Goal: Browse casually: Explore the website without a specific task or goal

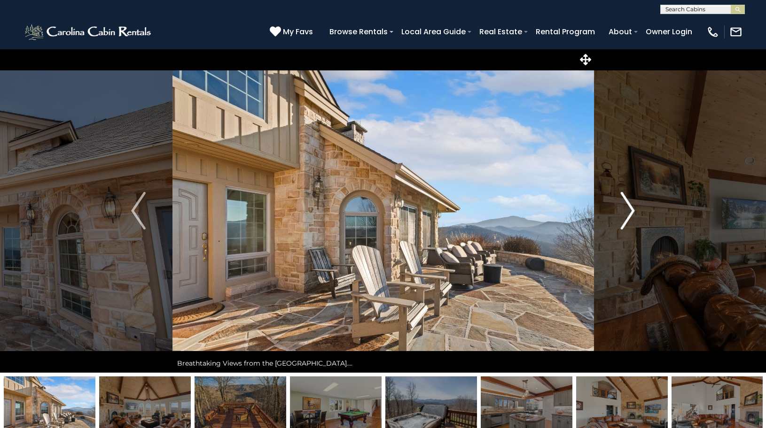
click at [629, 211] on img "Next" at bounding box center [627, 211] width 14 height 38
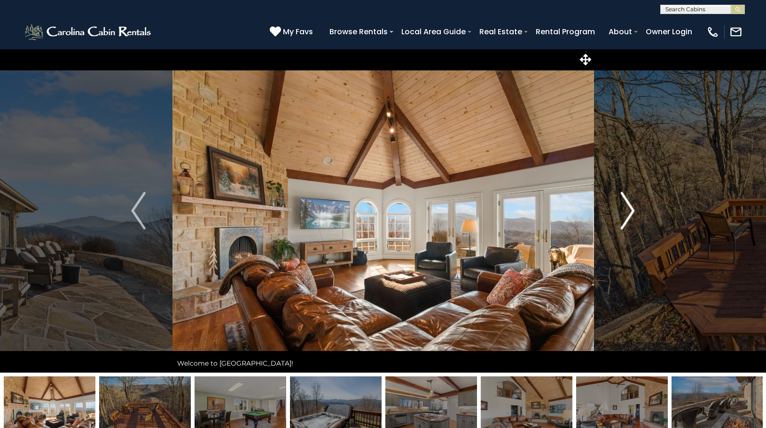
click at [631, 212] on img "Next" at bounding box center [627, 211] width 14 height 38
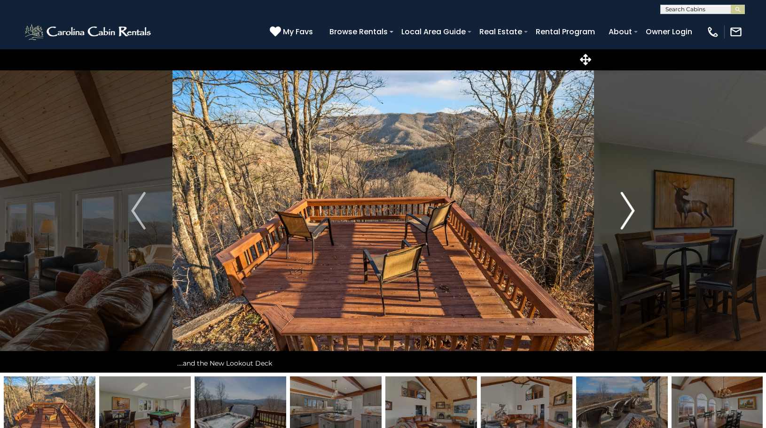
click at [631, 212] on img "Next" at bounding box center [627, 211] width 14 height 38
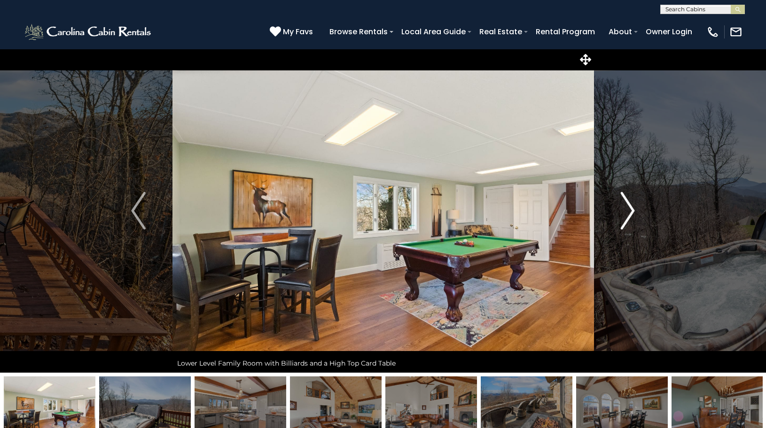
click at [631, 212] on img "Next" at bounding box center [627, 211] width 14 height 38
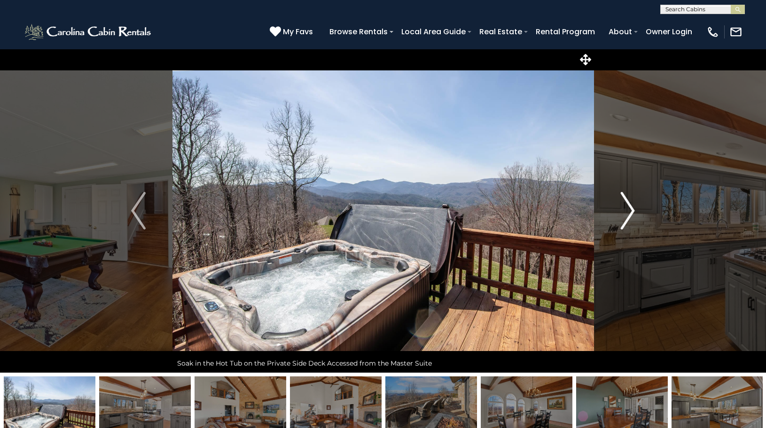
click at [631, 212] on img "Next" at bounding box center [627, 211] width 14 height 38
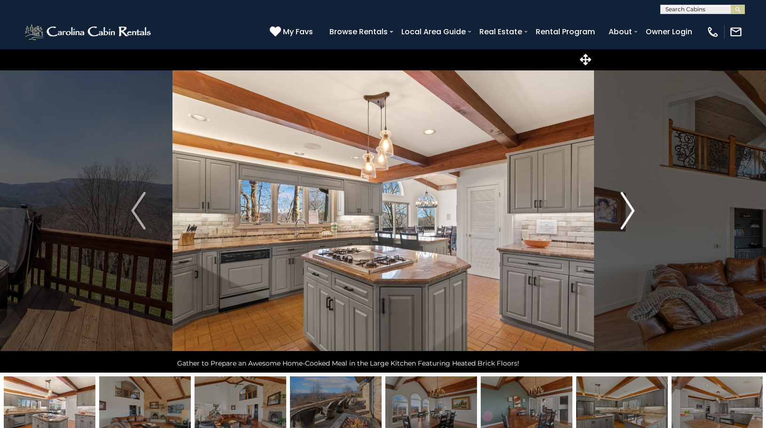
click at [631, 212] on img "Next" at bounding box center [627, 211] width 14 height 38
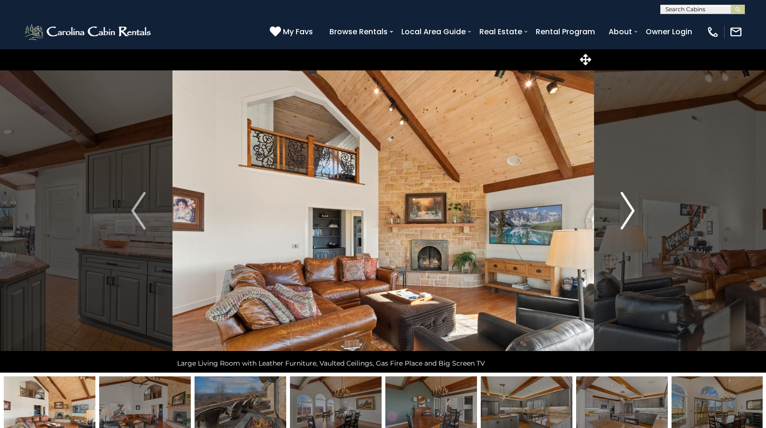
click at [631, 212] on img "Next" at bounding box center [627, 211] width 14 height 38
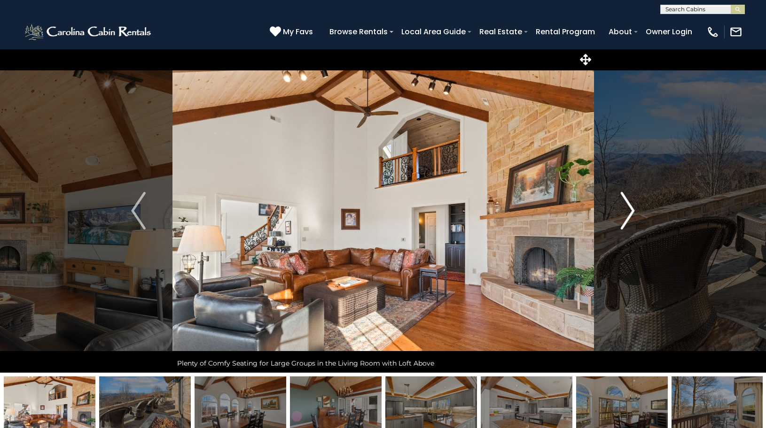
click at [631, 212] on img "Next" at bounding box center [627, 211] width 14 height 38
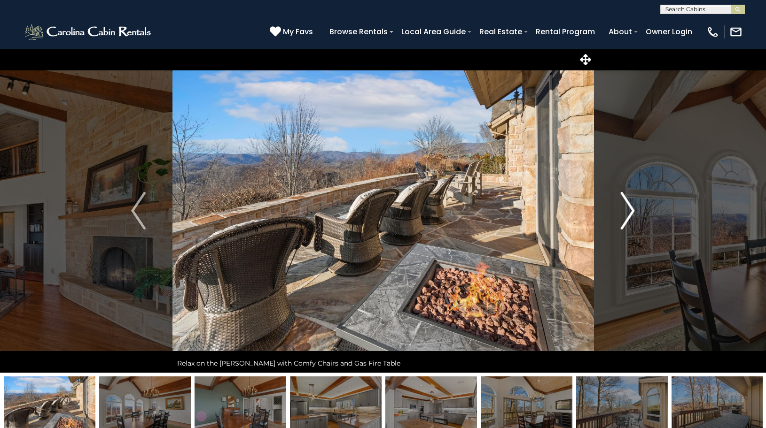
click at [631, 212] on img "Next" at bounding box center [627, 211] width 14 height 38
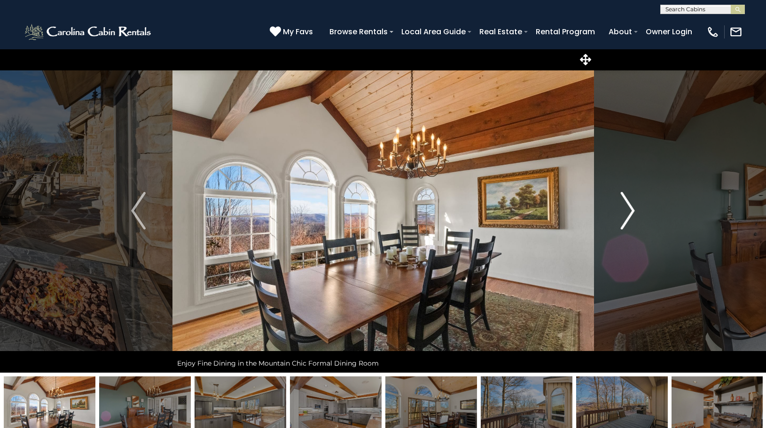
click at [631, 212] on img "Next" at bounding box center [627, 211] width 14 height 38
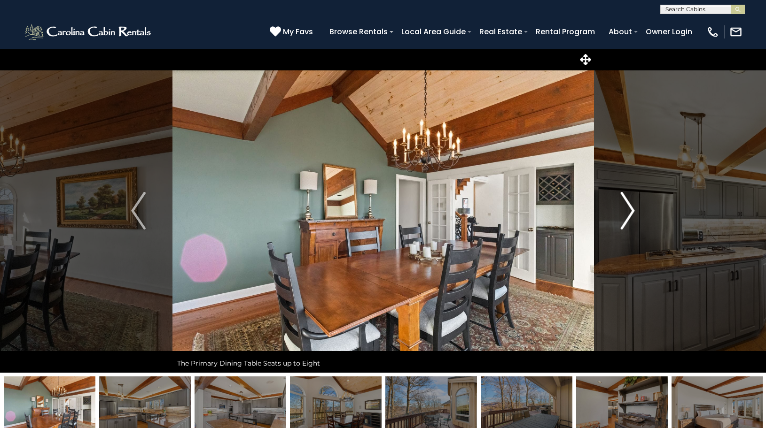
click at [631, 212] on img "Next" at bounding box center [627, 211] width 14 height 38
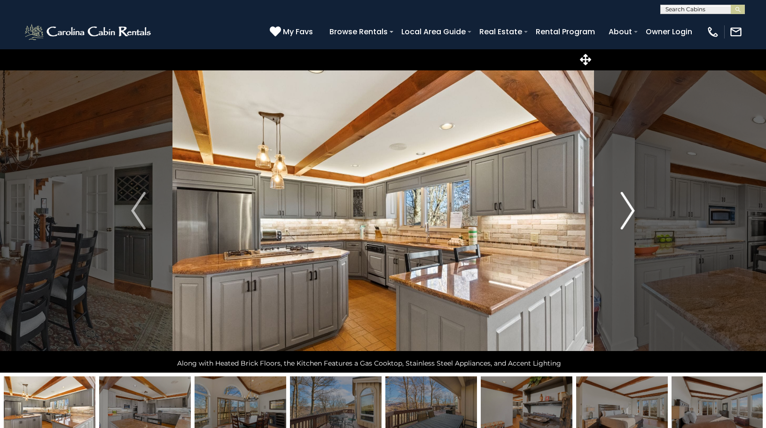
click at [631, 212] on img "Next" at bounding box center [627, 211] width 14 height 38
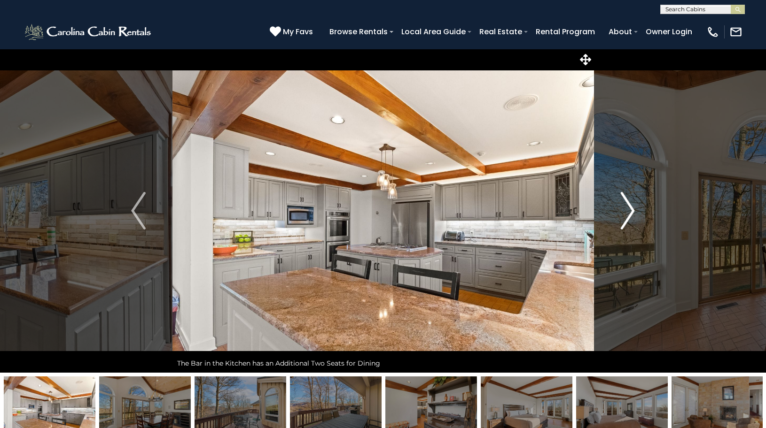
click at [631, 212] on img "Next" at bounding box center [627, 211] width 14 height 38
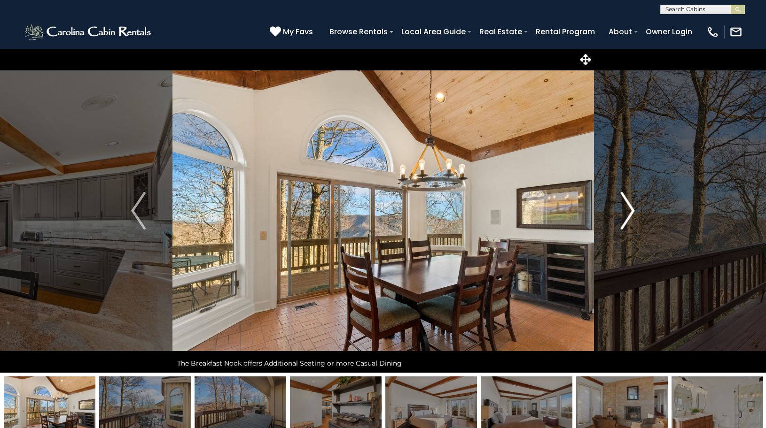
click at [631, 212] on img "Next" at bounding box center [627, 211] width 14 height 38
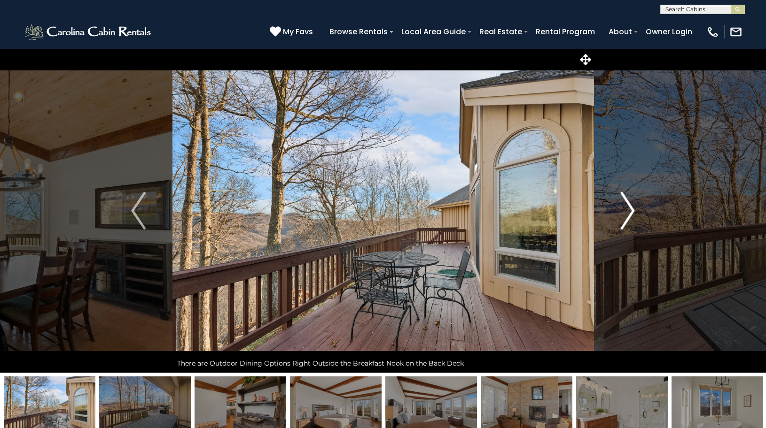
click at [631, 212] on img "Next" at bounding box center [627, 211] width 14 height 38
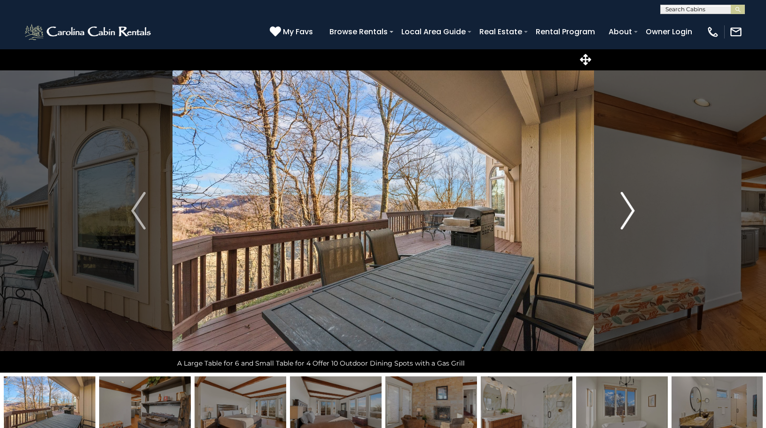
click at [631, 212] on img "Next" at bounding box center [627, 211] width 14 height 38
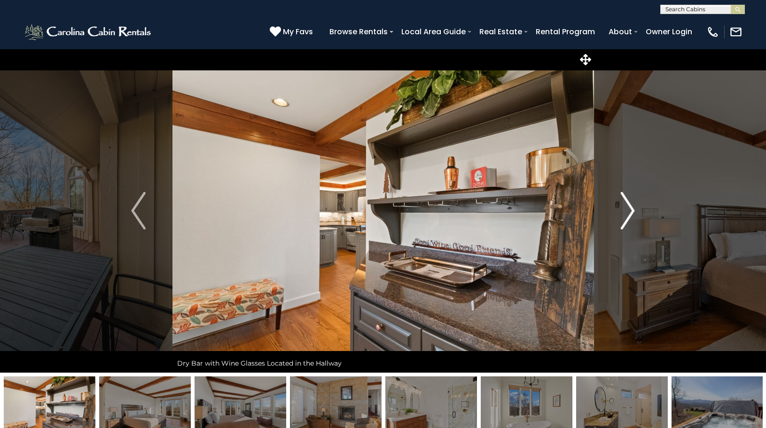
click at [631, 212] on img "Next" at bounding box center [627, 211] width 14 height 38
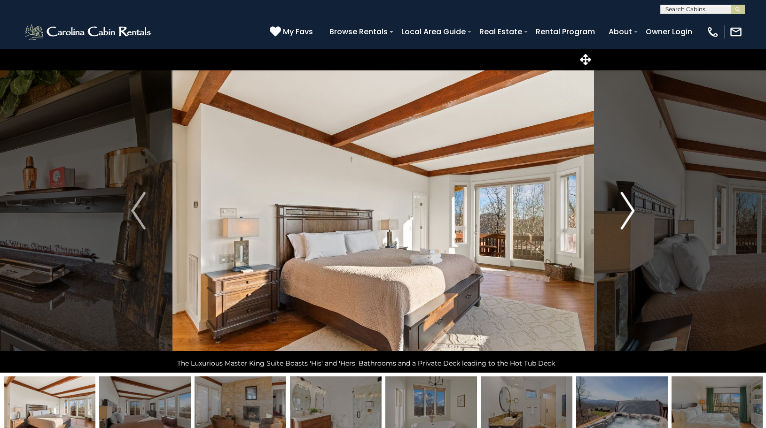
click at [631, 212] on img "Next" at bounding box center [627, 211] width 14 height 38
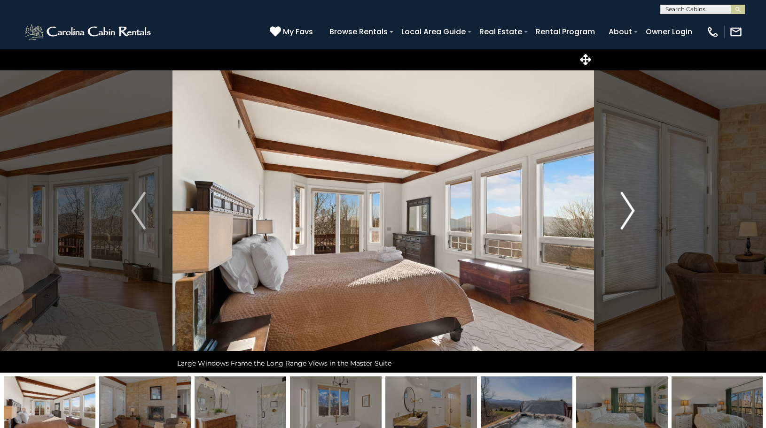
click at [631, 212] on img "Next" at bounding box center [627, 211] width 14 height 38
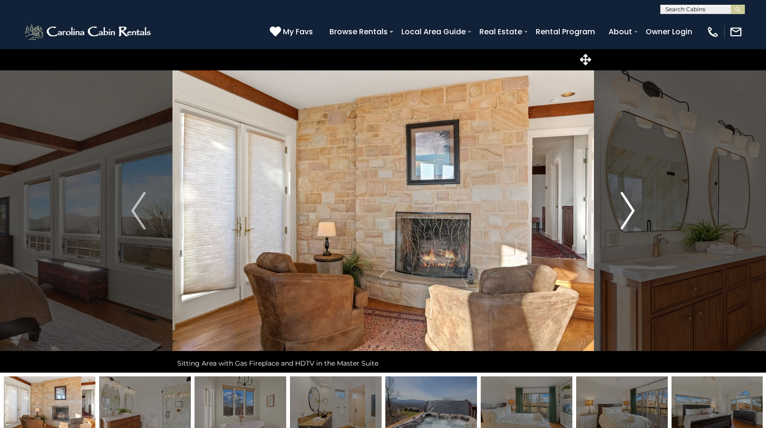
click at [631, 212] on img "Next" at bounding box center [627, 211] width 14 height 38
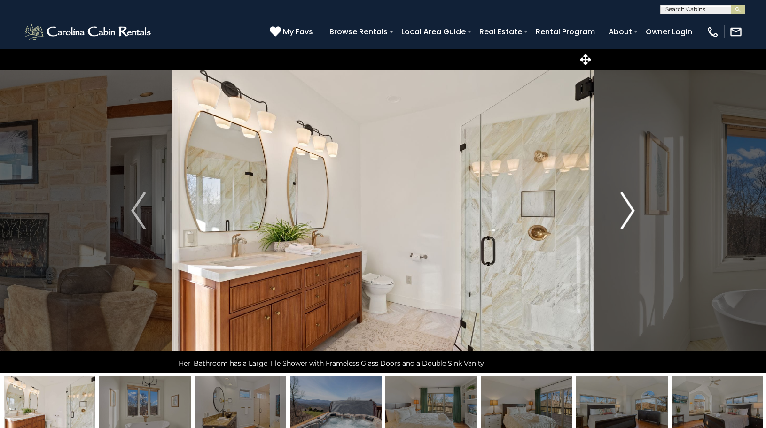
click at [631, 212] on img "Next" at bounding box center [627, 211] width 14 height 38
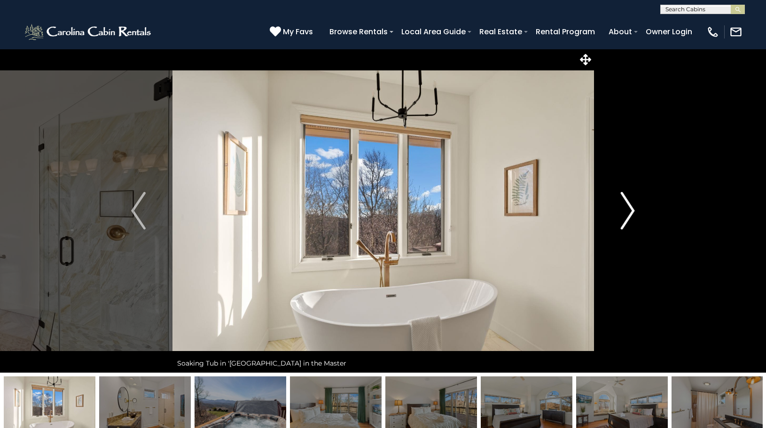
click at [631, 212] on img "Next" at bounding box center [627, 211] width 14 height 38
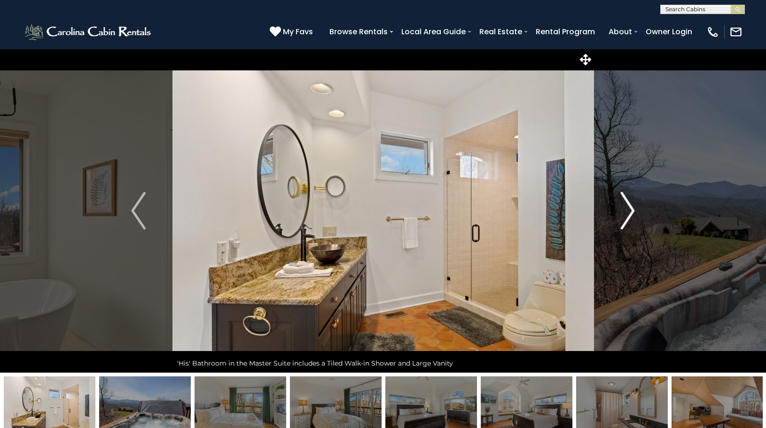
click at [631, 212] on img "Next" at bounding box center [627, 211] width 14 height 38
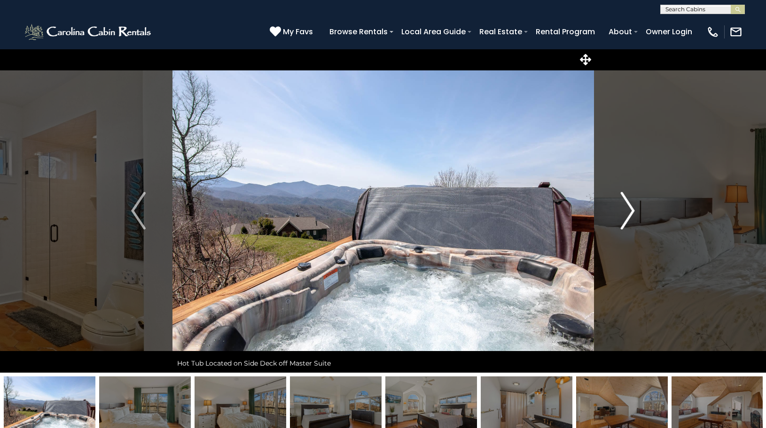
click at [631, 212] on img "Next" at bounding box center [627, 211] width 14 height 38
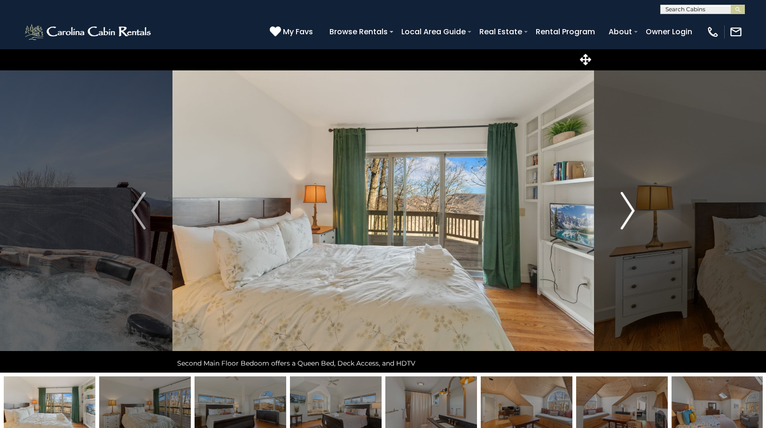
click at [631, 212] on img "Next" at bounding box center [627, 211] width 14 height 38
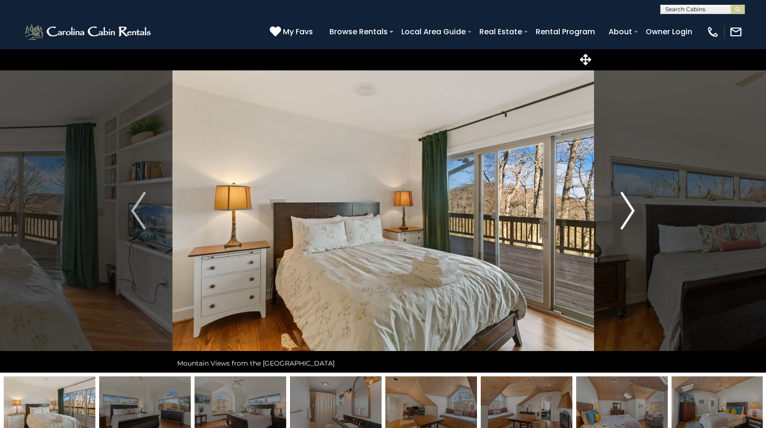
click at [631, 212] on img "Next" at bounding box center [627, 211] width 14 height 38
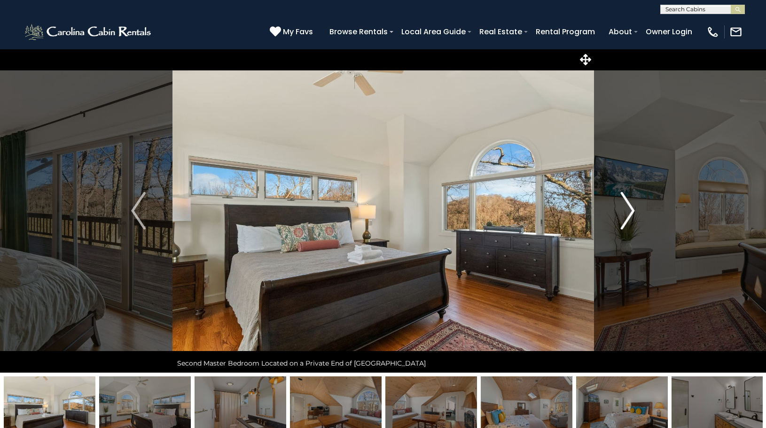
click at [631, 212] on img "Next" at bounding box center [627, 211] width 14 height 38
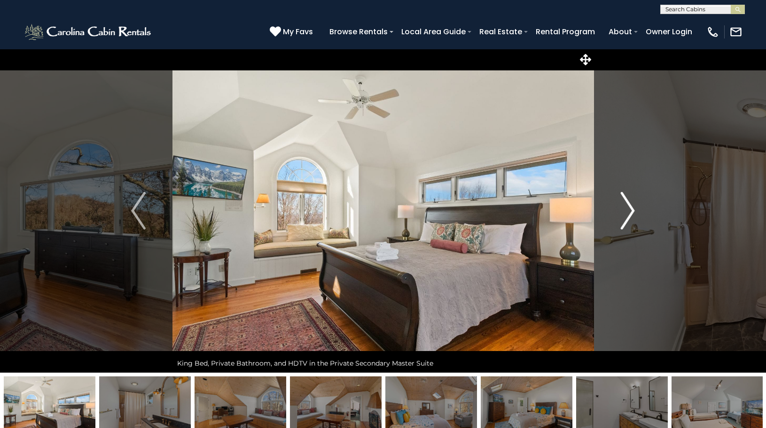
click at [631, 212] on img "Next" at bounding box center [627, 211] width 14 height 38
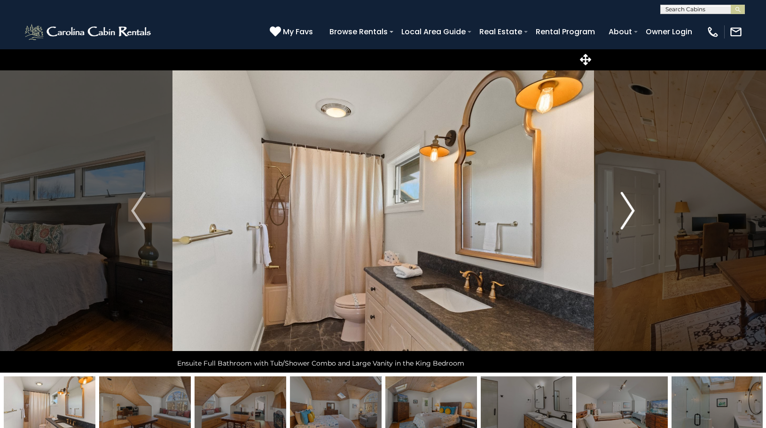
click at [631, 212] on img "Next" at bounding box center [627, 211] width 14 height 38
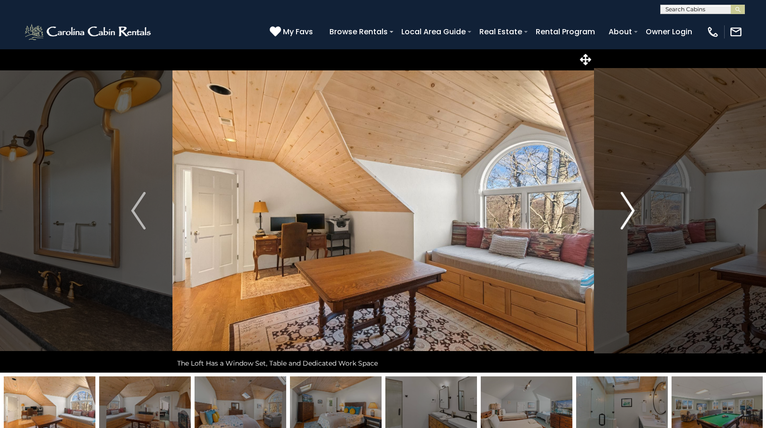
click at [631, 212] on img "Next" at bounding box center [627, 211] width 14 height 38
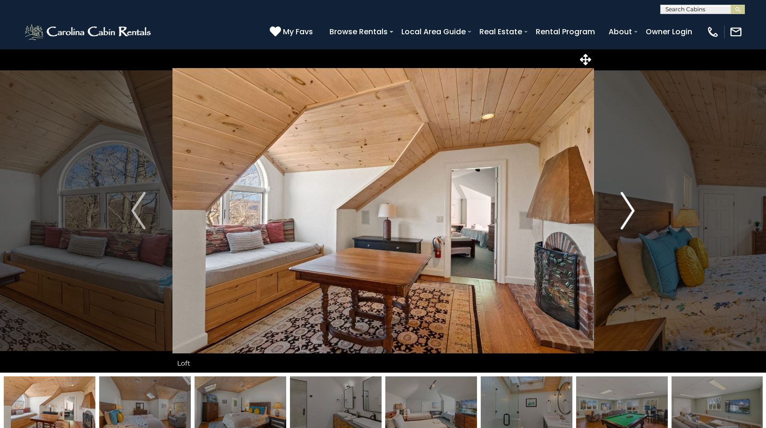
click at [631, 212] on img "Next" at bounding box center [627, 211] width 14 height 38
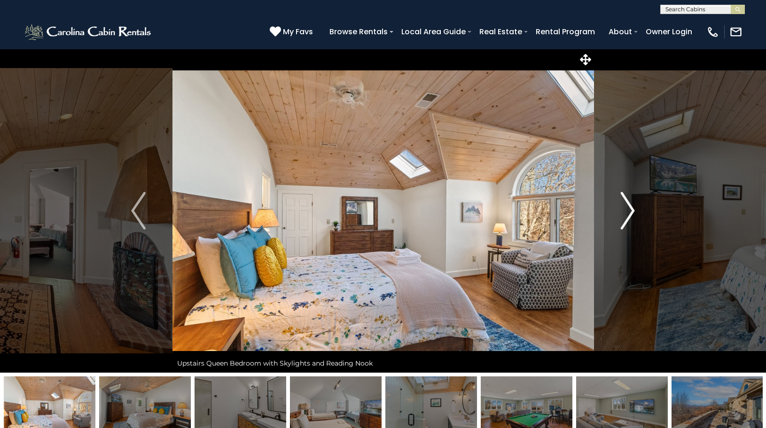
click at [631, 212] on img "Next" at bounding box center [627, 211] width 14 height 38
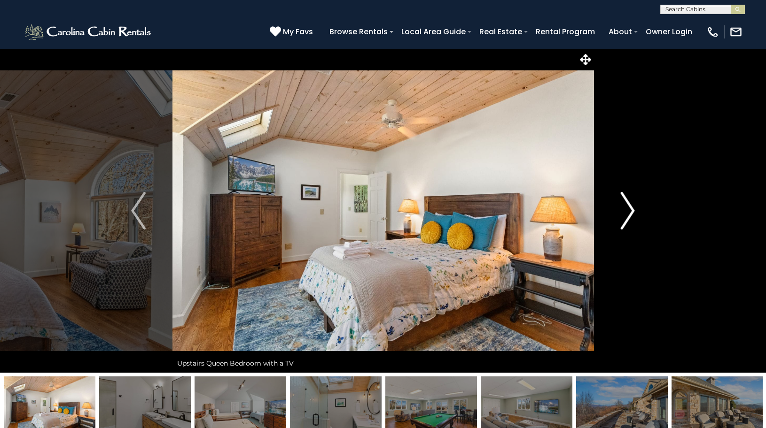
click at [631, 212] on img "Next" at bounding box center [627, 211] width 14 height 38
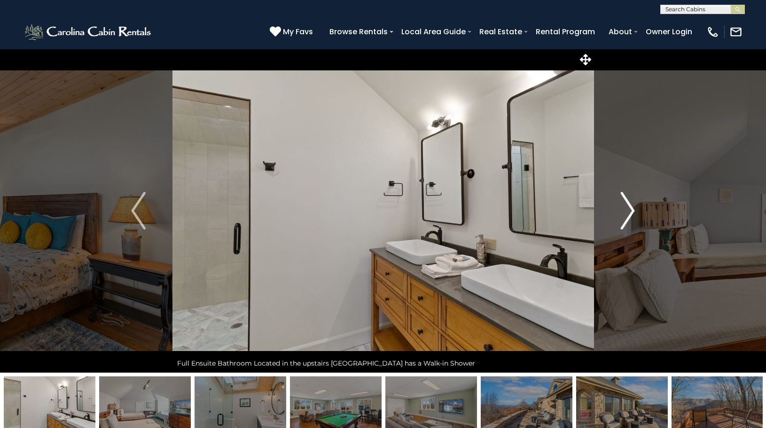
click at [631, 212] on img "Next" at bounding box center [627, 211] width 14 height 38
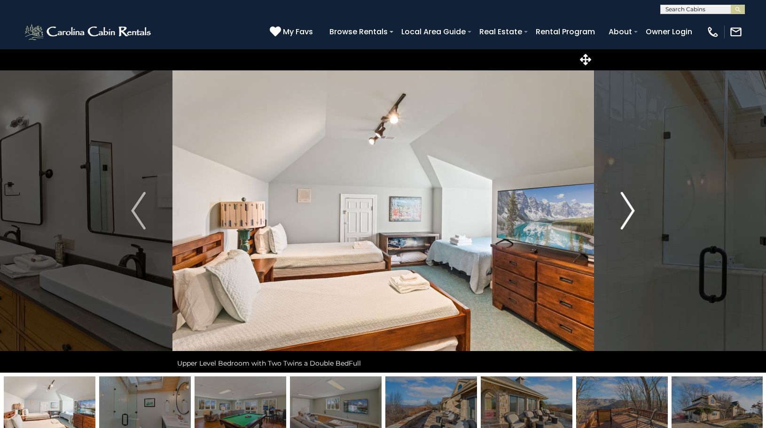
click at [631, 212] on img "Next" at bounding box center [627, 211] width 14 height 38
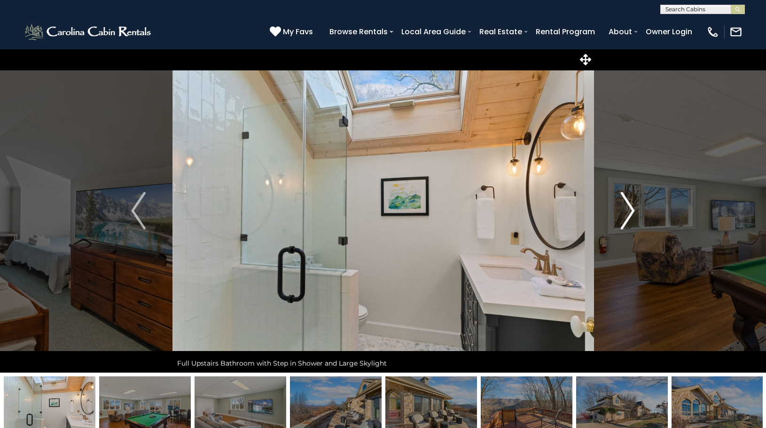
click at [631, 212] on img "Next" at bounding box center [627, 211] width 14 height 38
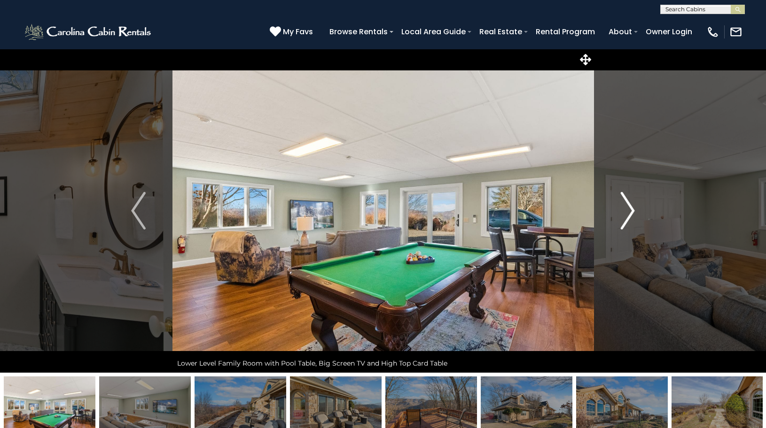
click at [631, 212] on img "Next" at bounding box center [627, 211] width 14 height 38
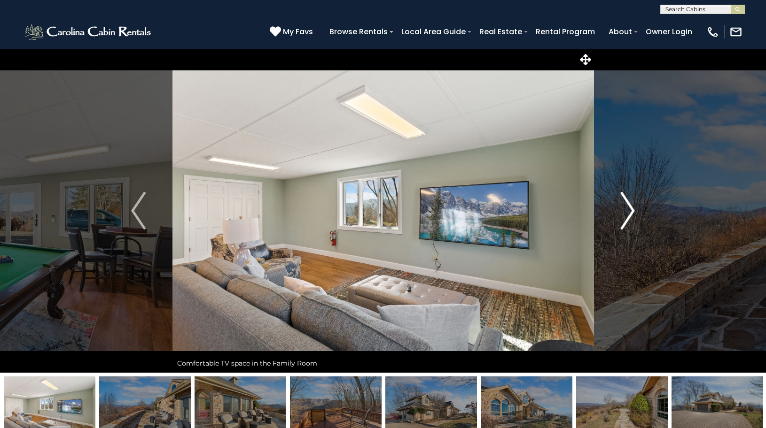
click at [631, 212] on img "Next" at bounding box center [627, 211] width 14 height 38
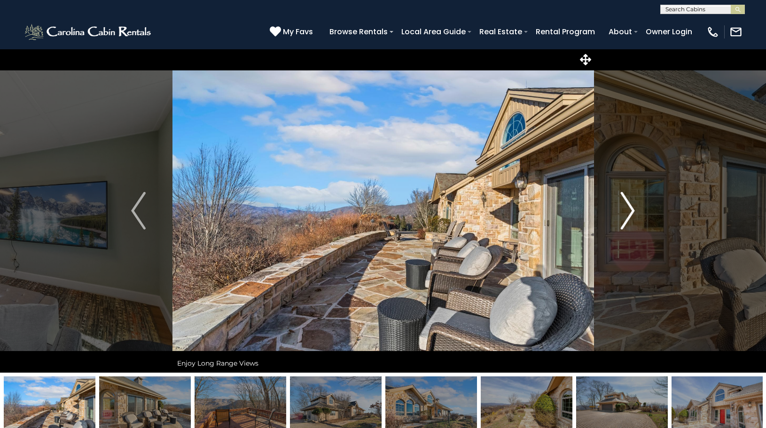
click at [631, 212] on img "Next" at bounding box center [627, 211] width 14 height 38
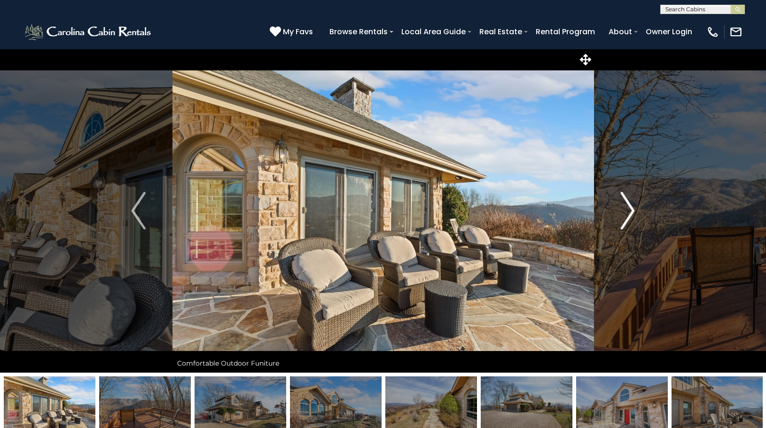
click at [631, 212] on img "Next" at bounding box center [627, 211] width 14 height 38
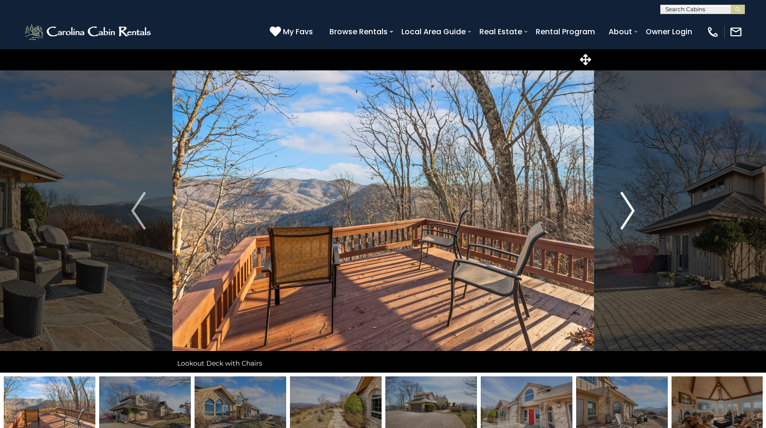
click at [631, 212] on img "Next" at bounding box center [627, 211] width 14 height 38
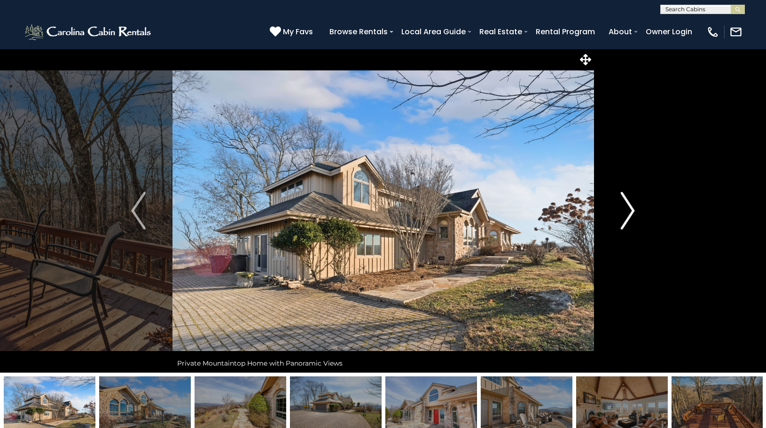
click at [631, 212] on img "Next" at bounding box center [627, 211] width 14 height 38
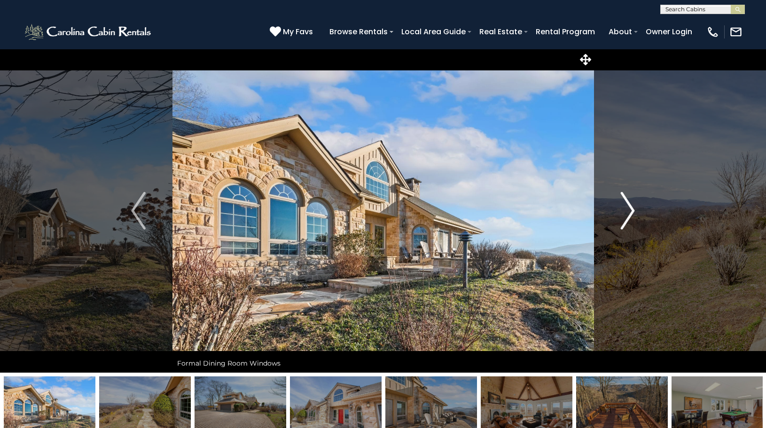
click at [631, 212] on img "Next" at bounding box center [627, 211] width 14 height 38
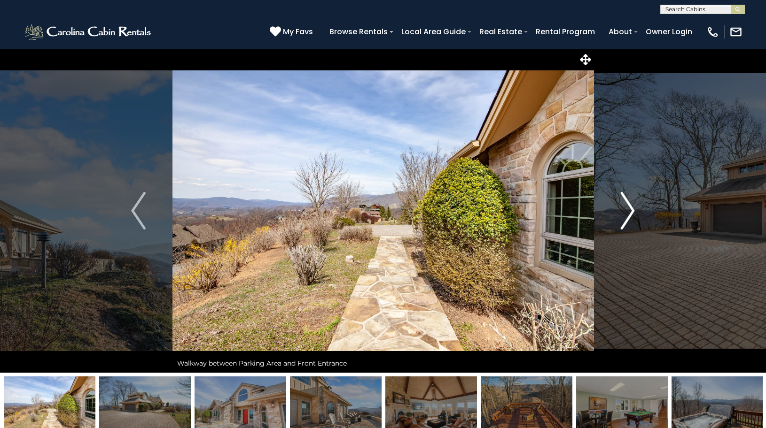
click at [631, 212] on img "Next" at bounding box center [627, 211] width 14 height 38
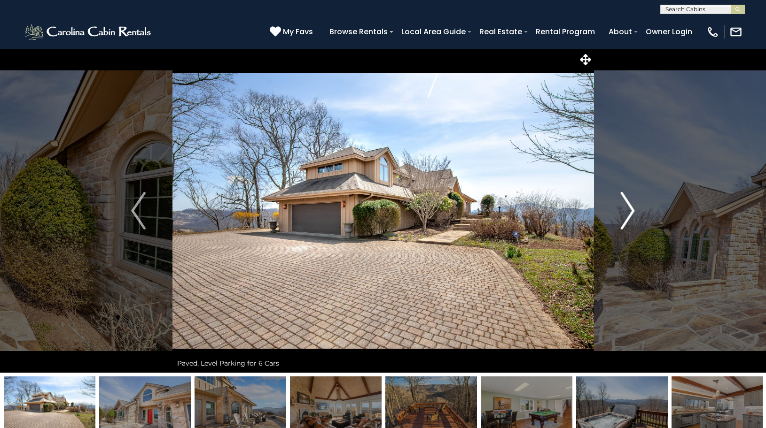
click at [631, 212] on img "Next" at bounding box center [627, 211] width 14 height 38
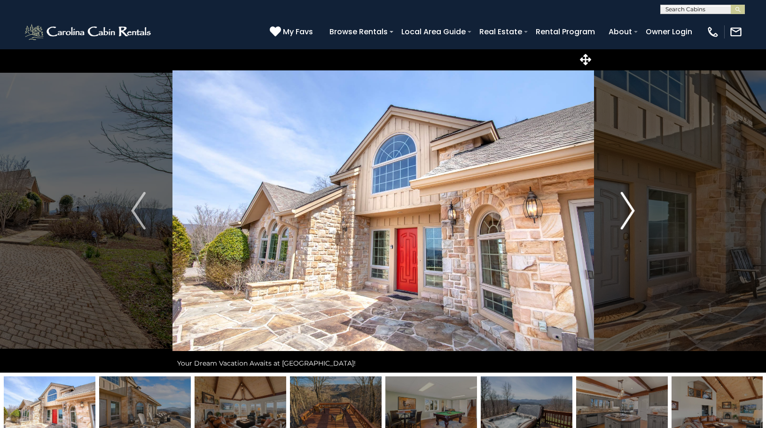
click at [631, 212] on img "Next" at bounding box center [627, 211] width 14 height 38
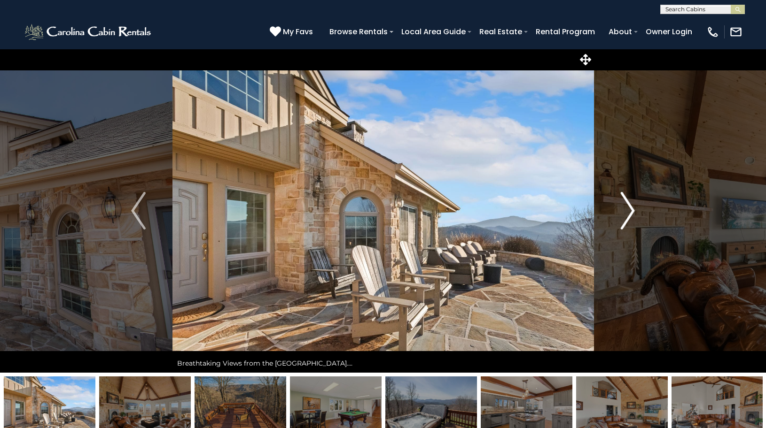
click at [631, 212] on img "Next" at bounding box center [627, 211] width 14 height 38
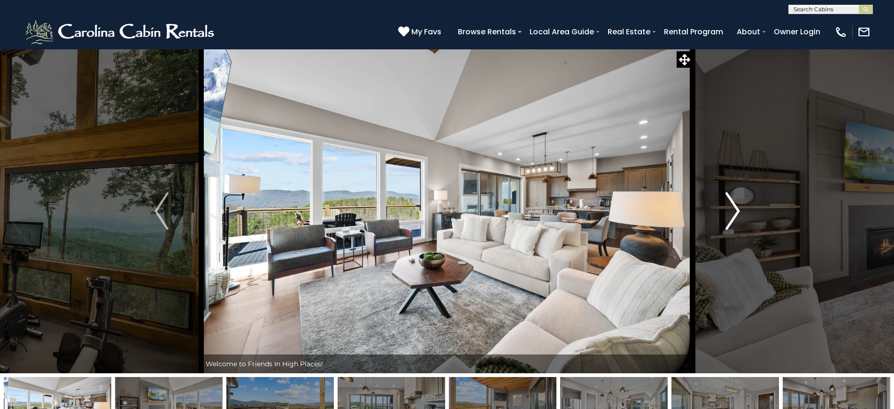
click at [737, 211] on img "Next" at bounding box center [733, 211] width 14 height 38
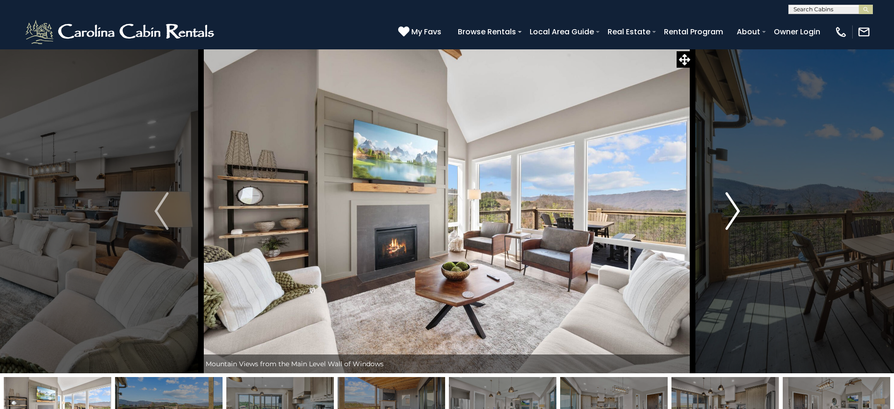
click at [737, 211] on img "Next" at bounding box center [733, 211] width 14 height 38
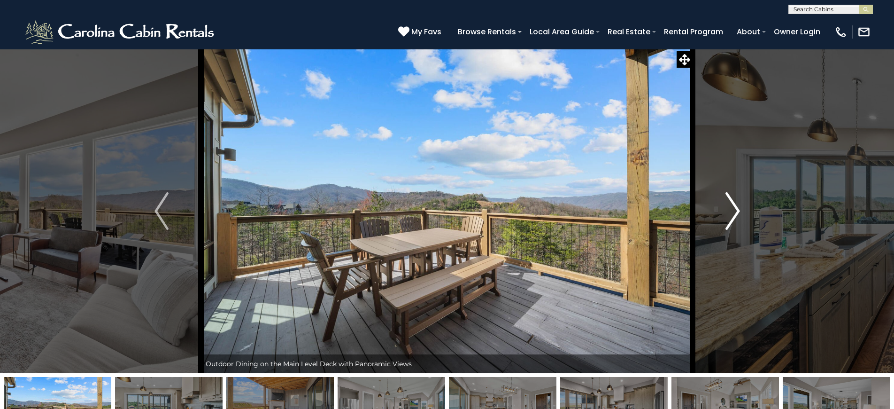
click at [737, 211] on img "Next" at bounding box center [733, 211] width 14 height 38
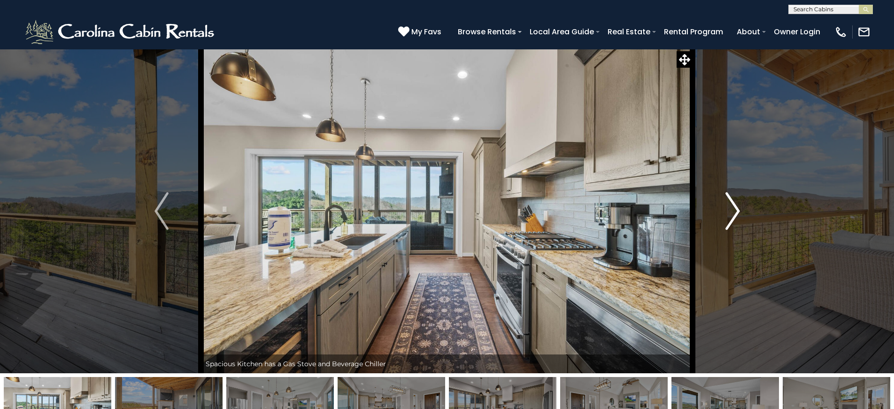
click at [737, 211] on img "Next" at bounding box center [733, 211] width 14 height 38
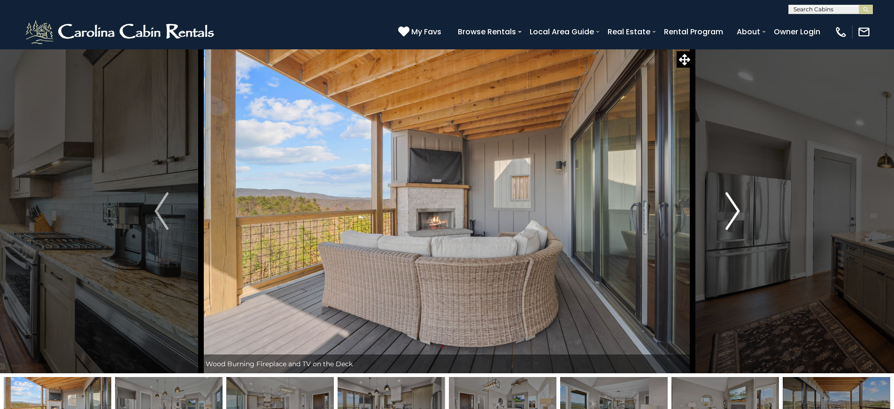
click at [737, 211] on img "Next" at bounding box center [733, 211] width 14 height 38
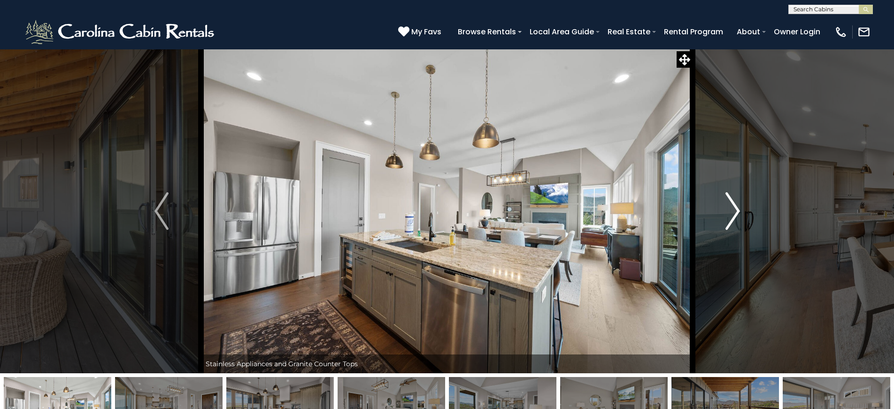
click at [737, 211] on img "Next" at bounding box center [733, 211] width 14 height 38
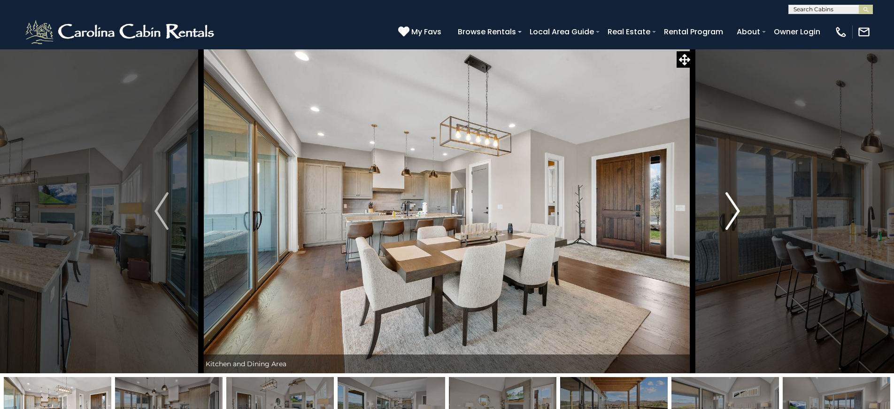
click at [737, 211] on img "Next" at bounding box center [733, 211] width 14 height 38
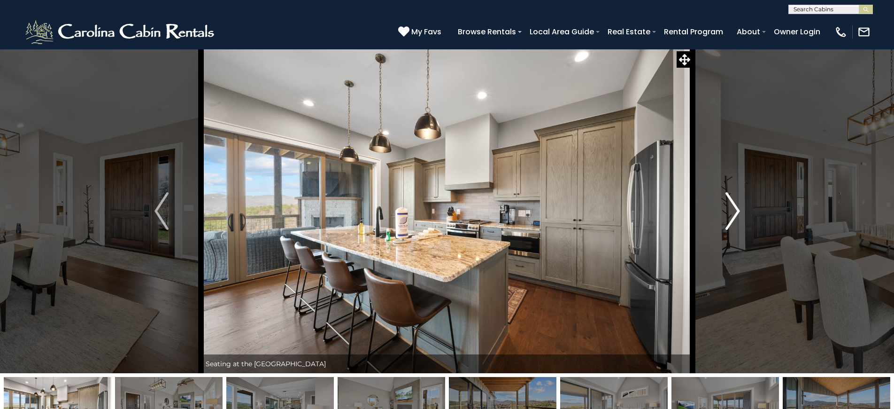
click at [737, 211] on img "Next" at bounding box center [733, 211] width 14 height 38
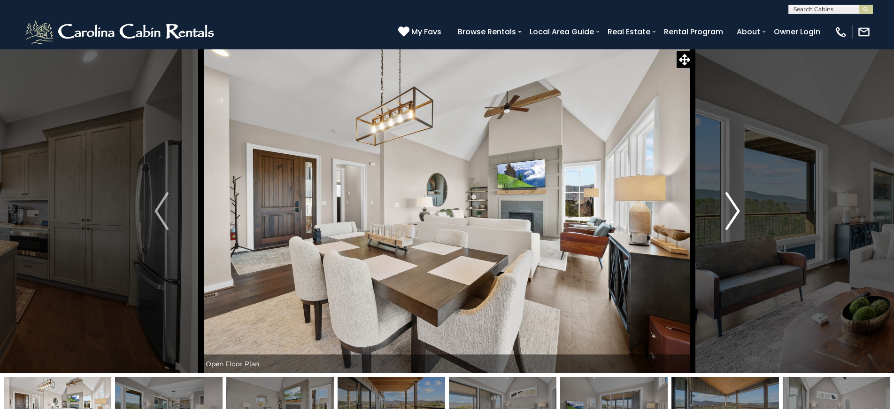
click at [737, 211] on img "Next" at bounding box center [733, 211] width 14 height 38
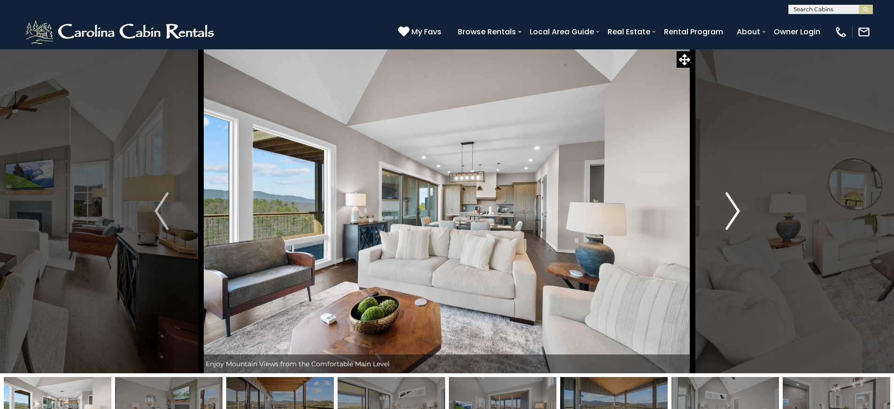
click at [737, 211] on img "Next" at bounding box center [733, 211] width 14 height 38
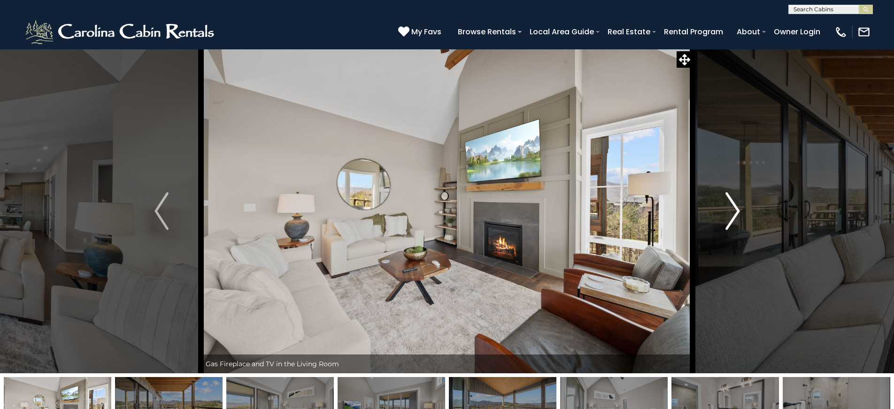
click at [737, 211] on img "Next" at bounding box center [733, 211] width 14 height 38
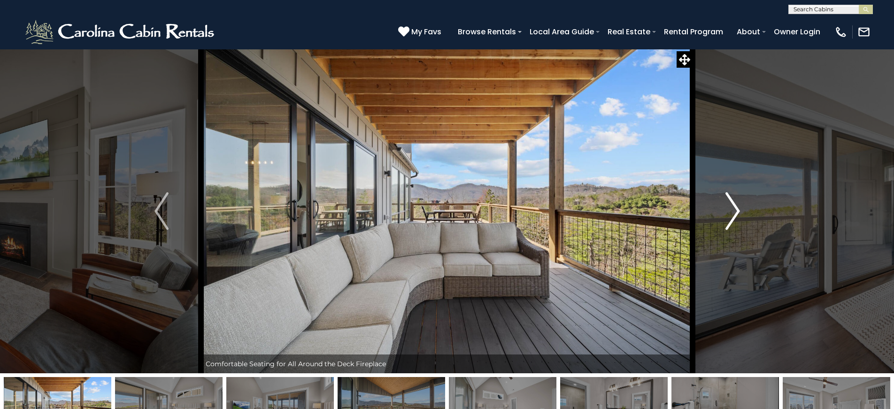
click at [737, 211] on img "Next" at bounding box center [733, 211] width 14 height 38
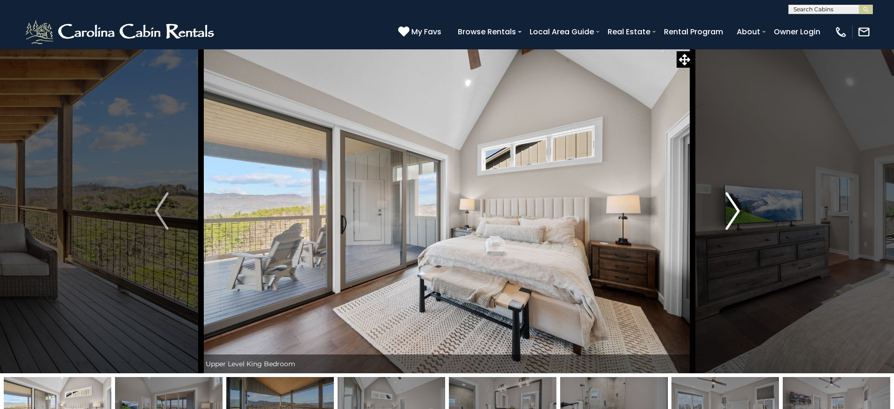
click at [737, 211] on img "Next" at bounding box center [733, 211] width 14 height 38
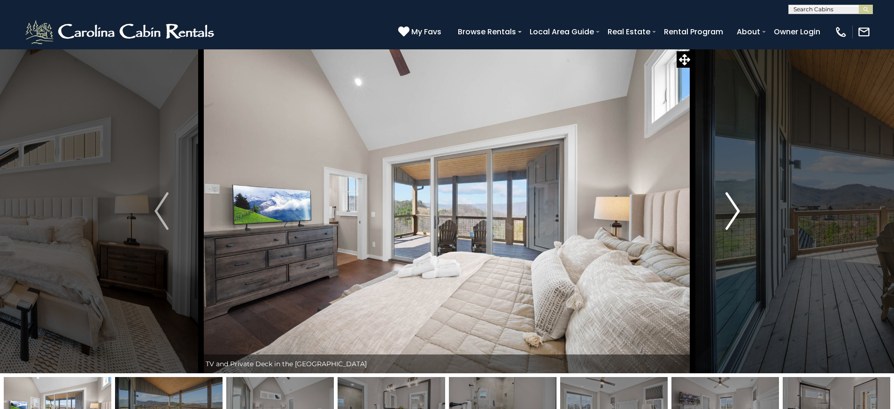
click at [737, 211] on img "Next" at bounding box center [733, 211] width 14 height 38
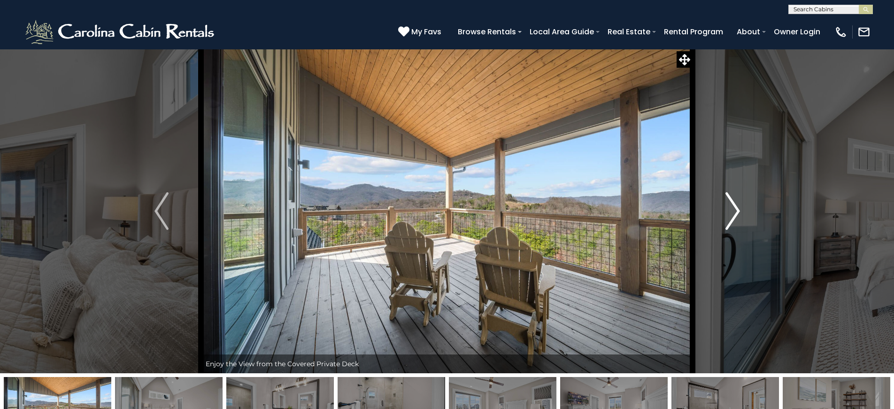
click at [737, 211] on img "Next" at bounding box center [733, 211] width 14 height 38
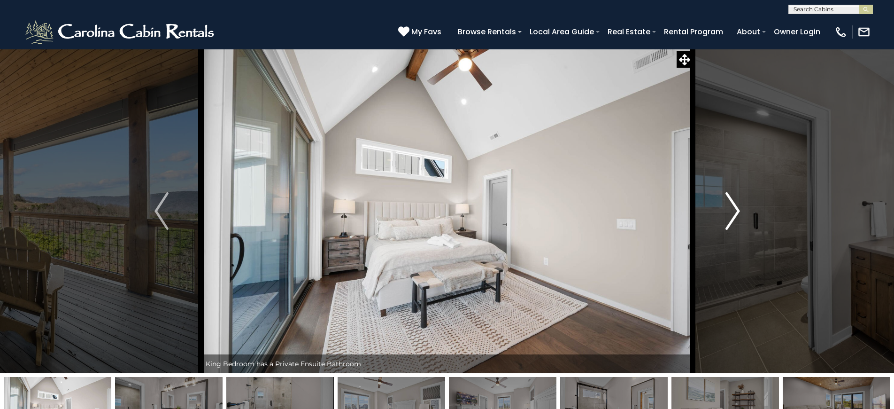
click at [737, 211] on img "Next" at bounding box center [733, 211] width 14 height 38
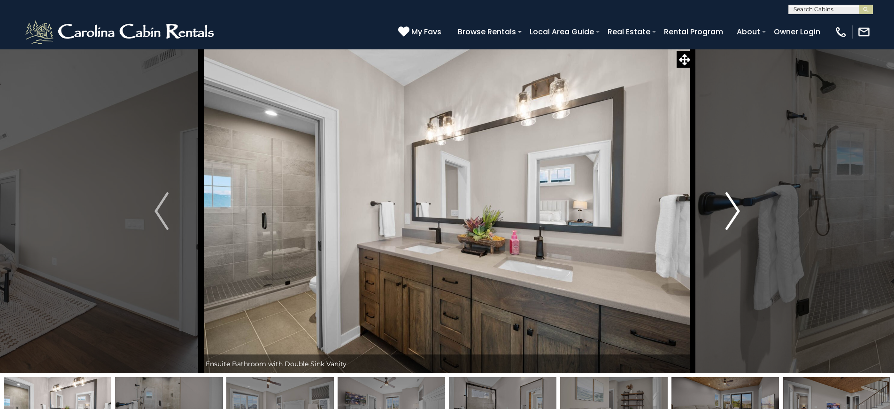
click at [737, 211] on img "Next" at bounding box center [733, 211] width 14 height 38
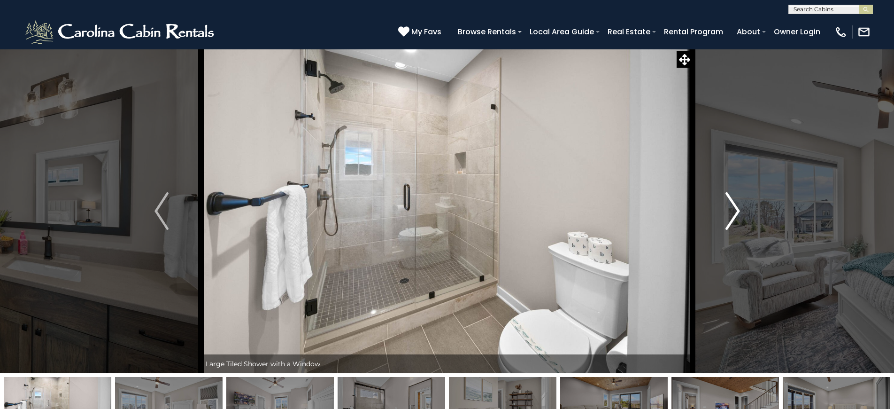
click at [737, 211] on img "Next" at bounding box center [733, 211] width 14 height 38
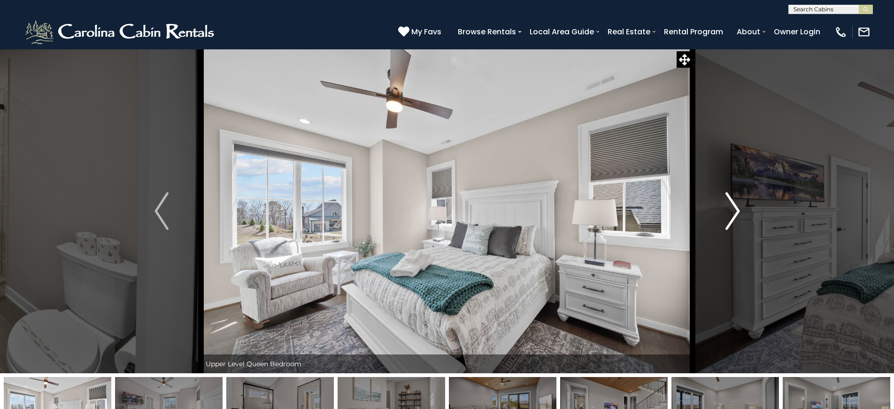
click at [737, 211] on img "Next" at bounding box center [733, 211] width 14 height 38
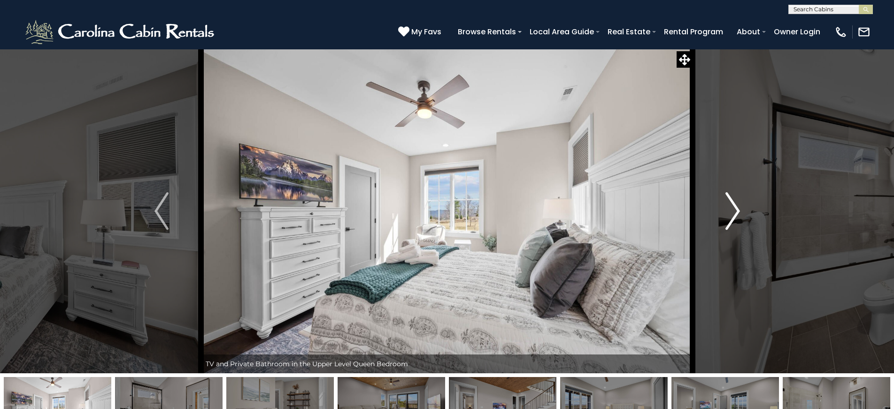
click at [737, 211] on img "Next" at bounding box center [733, 211] width 14 height 38
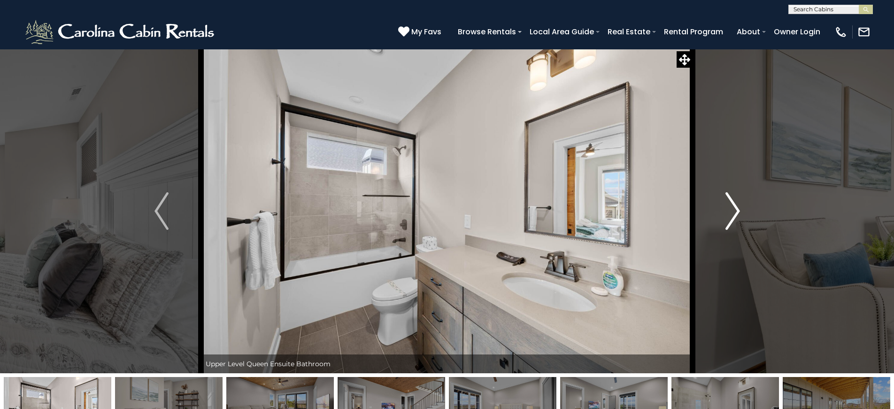
click at [737, 211] on img "Next" at bounding box center [733, 211] width 14 height 38
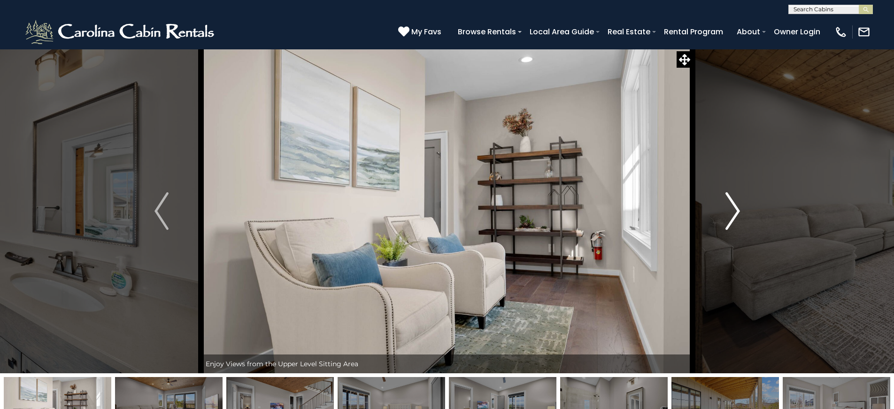
click at [737, 211] on img "Next" at bounding box center [733, 211] width 14 height 38
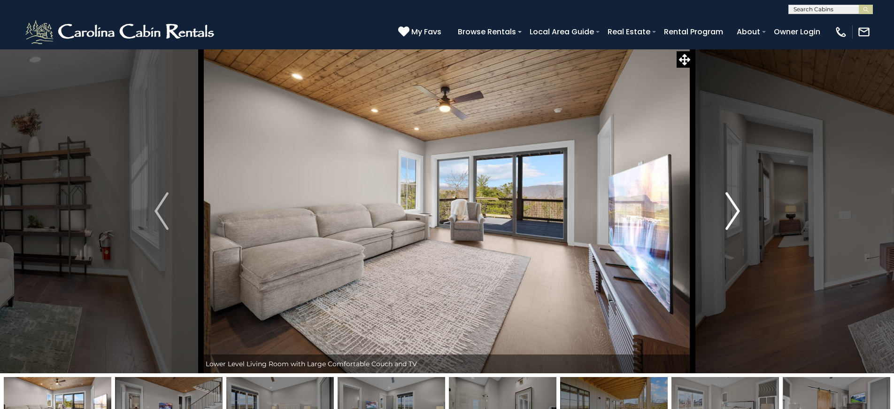
click at [737, 211] on img "Next" at bounding box center [733, 211] width 14 height 38
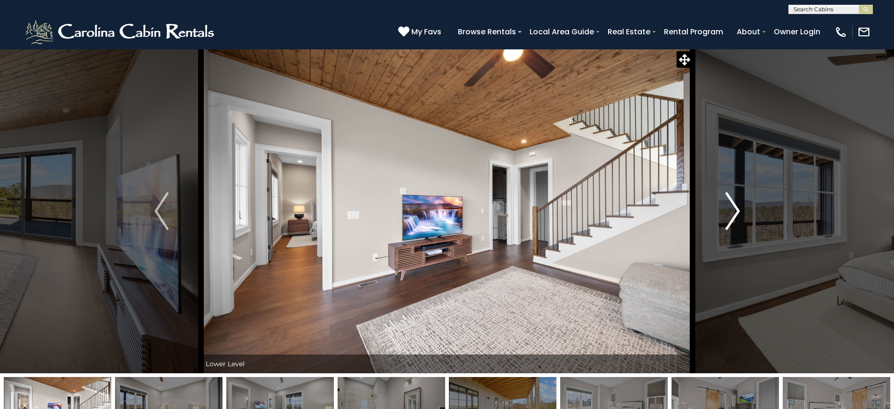
click at [737, 211] on img "Next" at bounding box center [733, 211] width 14 height 38
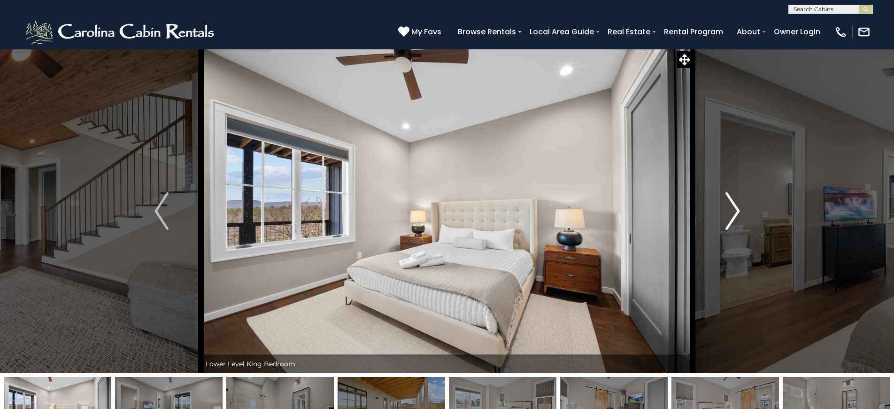
click at [737, 211] on img "Next" at bounding box center [733, 211] width 14 height 38
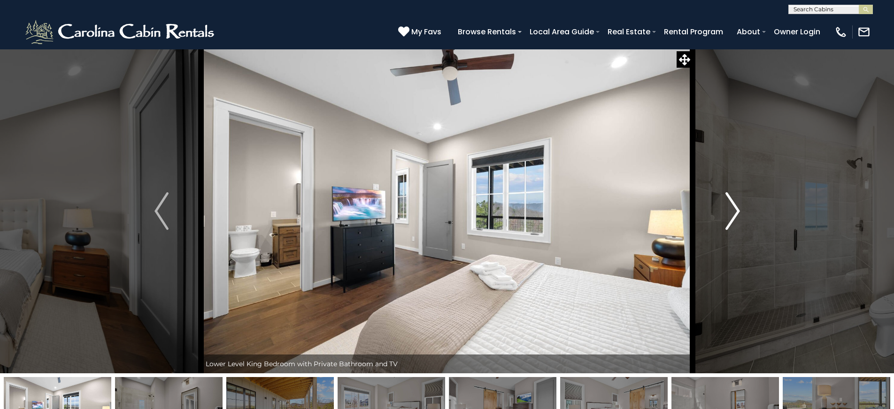
click at [737, 211] on img "Next" at bounding box center [733, 211] width 14 height 38
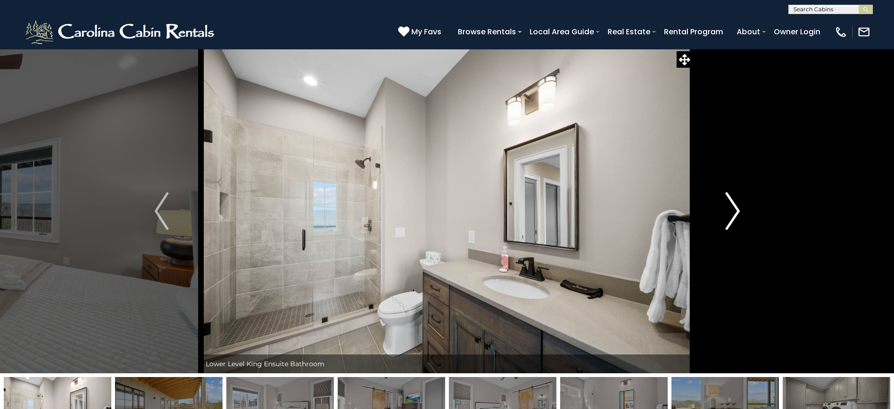
click at [737, 211] on img "Next" at bounding box center [733, 211] width 14 height 38
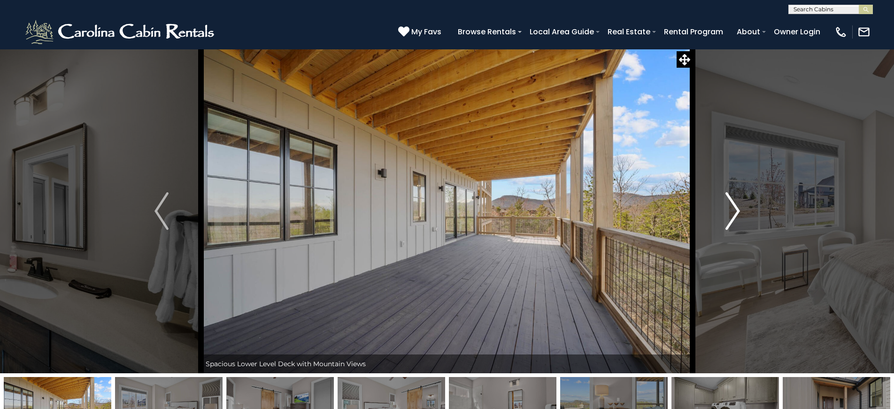
click at [737, 211] on img "Next" at bounding box center [733, 211] width 14 height 38
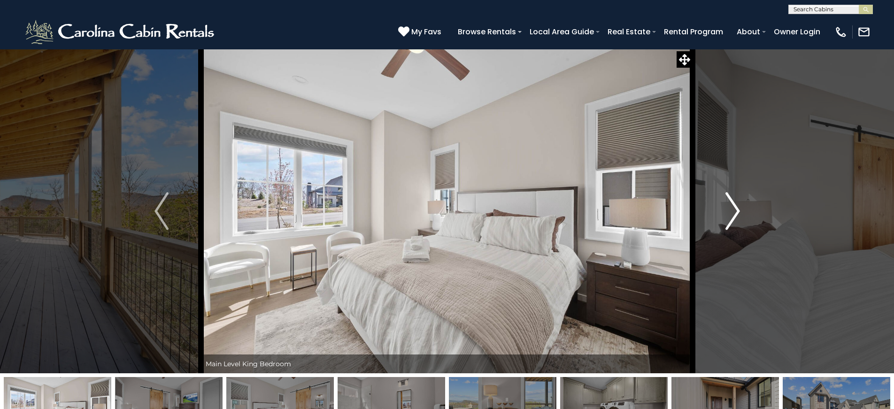
click at [737, 211] on img "Next" at bounding box center [733, 211] width 14 height 38
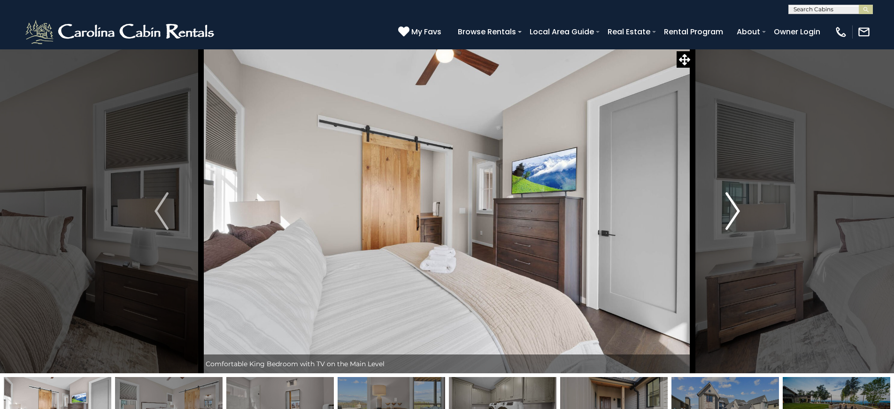
click at [737, 211] on img "Next" at bounding box center [733, 211] width 14 height 38
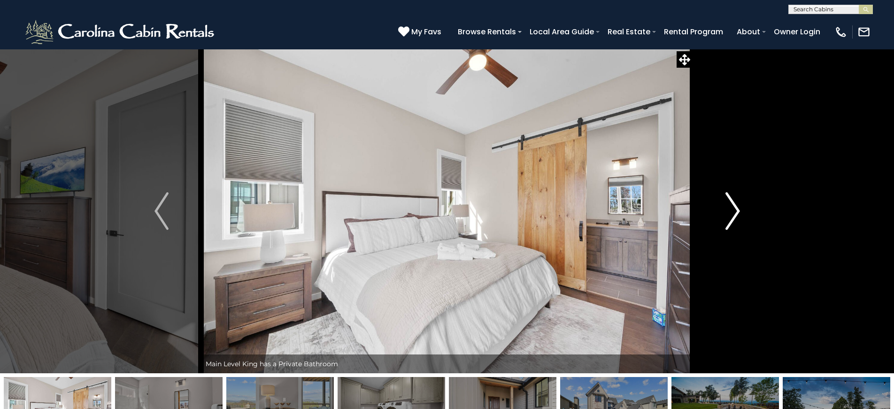
click at [737, 211] on img "Next" at bounding box center [733, 211] width 14 height 38
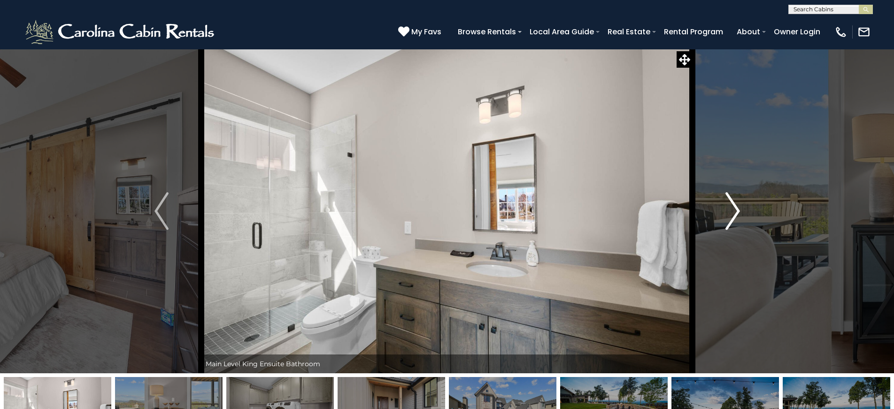
click at [737, 211] on img "Next" at bounding box center [733, 211] width 14 height 38
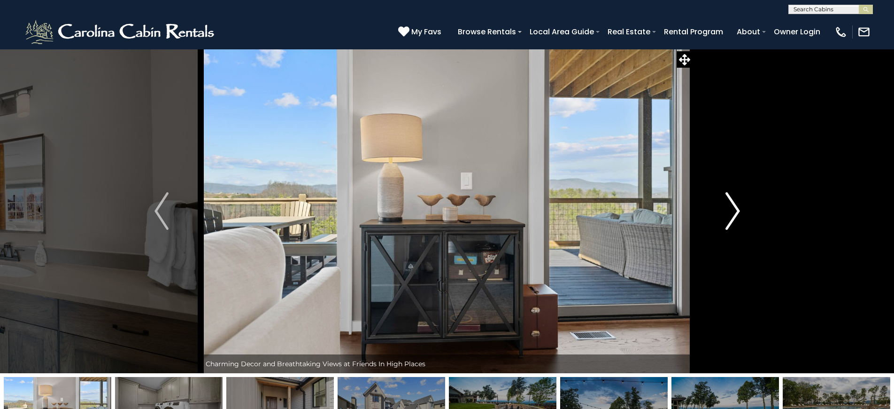
click at [737, 211] on img "Next" at bounding box center [733, 211] width 14 height 38
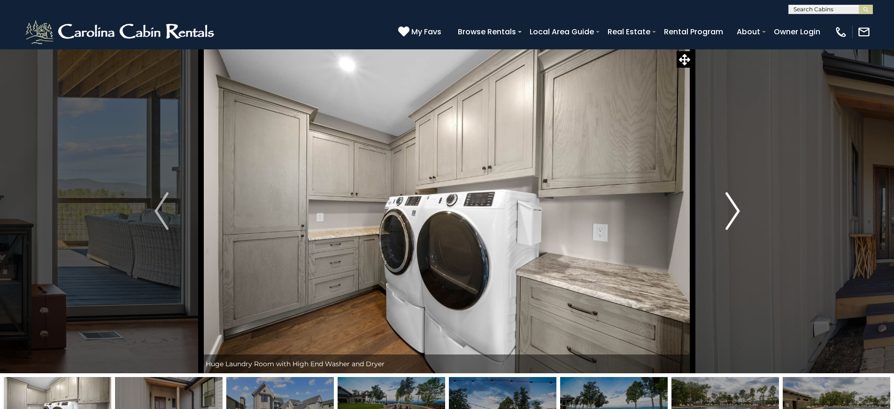
click at [737, 211] on img "Next" at bounding box center [733, 211] width 14 height 38
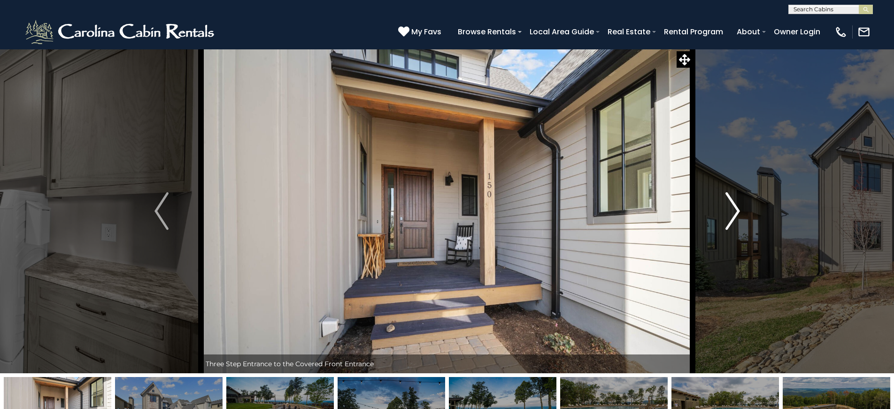
click at [737, 211] on img "Next" at bounding box center [733, 211] width 14 height 38
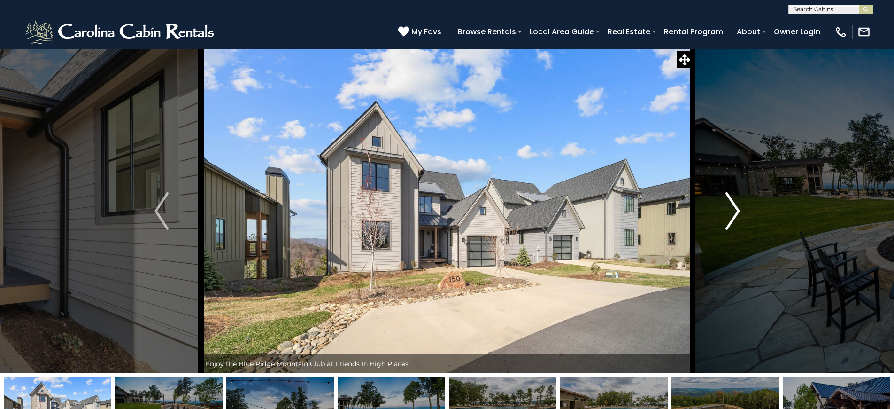
click at [737, 211] on img "Next" at bounding box center [733, 211] width 14 height 38
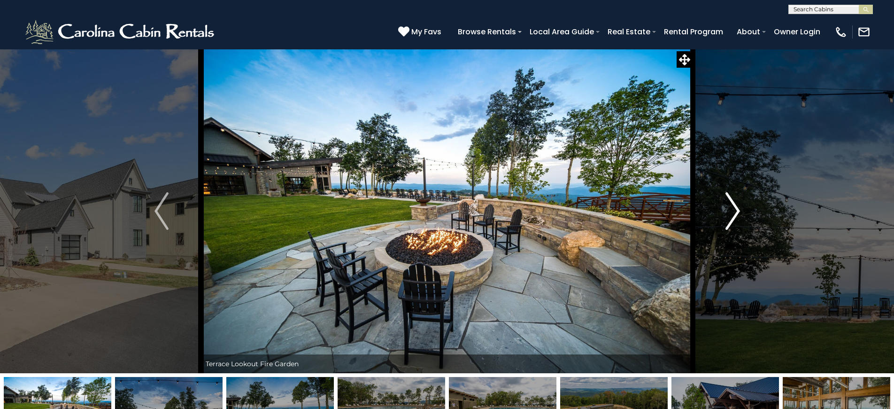
click at [737, 211] on img "Next" at bounding box center [733, 211] width 14 height 38
